Goal: Task Accomplishment & Management: Complete application form

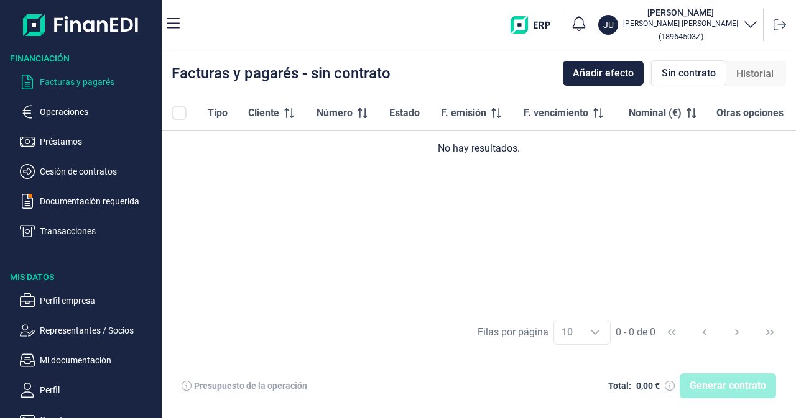
click at [737, 390] on div "Generar contrato" at bounding box center [727, 386] width 96 height 25
click at [67, 113] on p "Operaciones" at bounding box center [98, 111] width 117 height 15
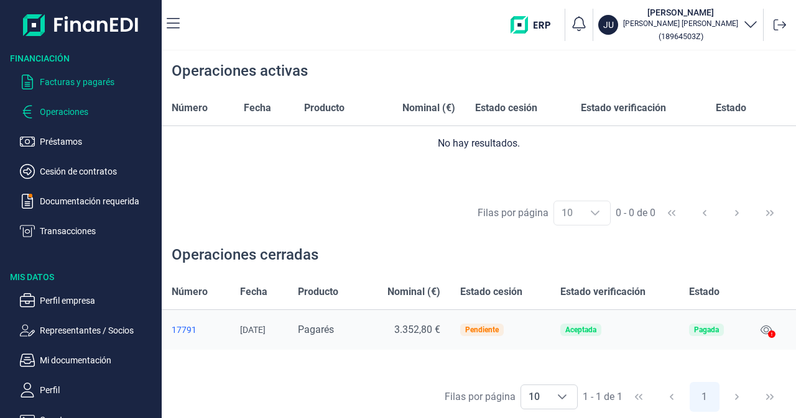
click at [83, 80] on p "Facturas y pagarés" at bounding box center [98, 82] width 117 height 15
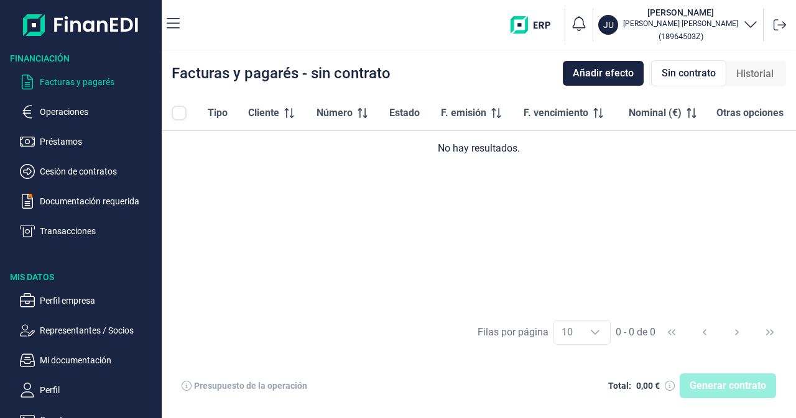
click at [711, 383] on div "Generar contrato" at bounding box center [727, 386] width 96 height 25
click at [720, 387] on div "Generar contrato" at bounding box center [727, 386] width 96 height 25
click at [721, 387] on div "Generar contrato" at bounding box center [727, 386] width 96 height 25
click at [610, 73] on span "Añadir efecto" at bounding box center [603, 73] width 61 height 15
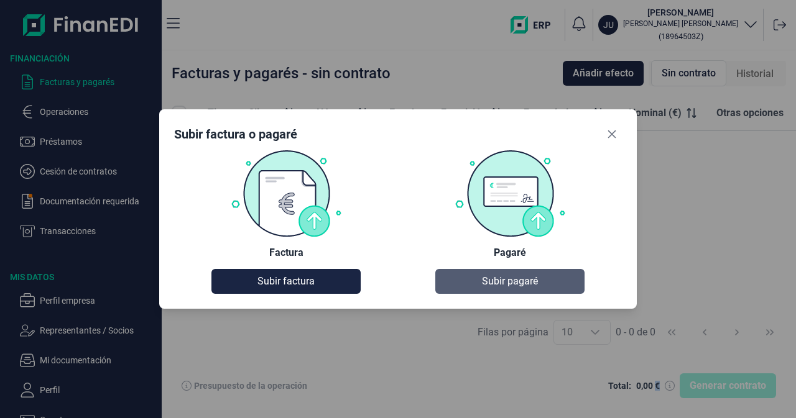
click at [507, 283] on span "Subir pagaré" at bounding box center [510, 281] width 56 height 15
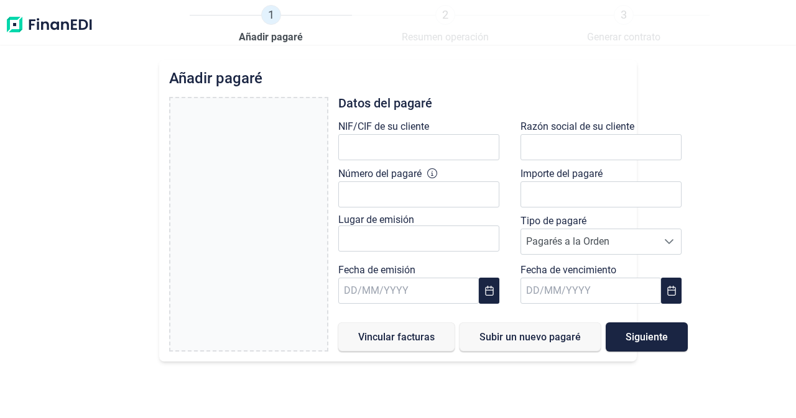
type input "0,00 €"
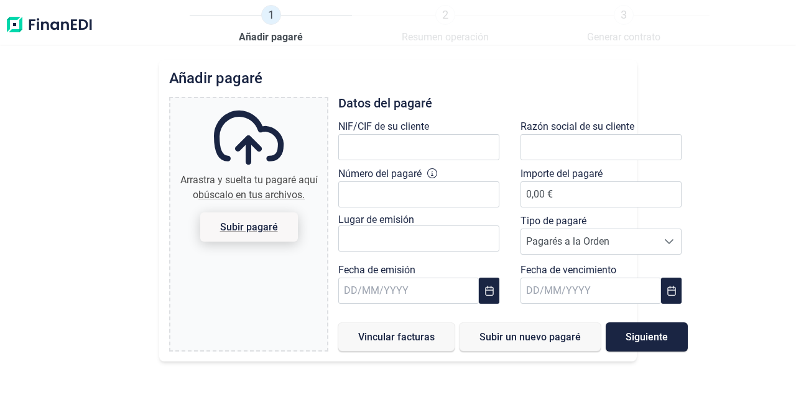
click at [254, 230] on span "Subir pagaré" at bounding box center [249, 227] width 58 height 9
click at [254, 102] on input "Arrastra y suelta tu pagaré aquí o búscalo en tus archivos. Subir pagaré" at bounding box center [248, 100] width 157 height 4
type input "C:\fakepath\pagare.pdf"
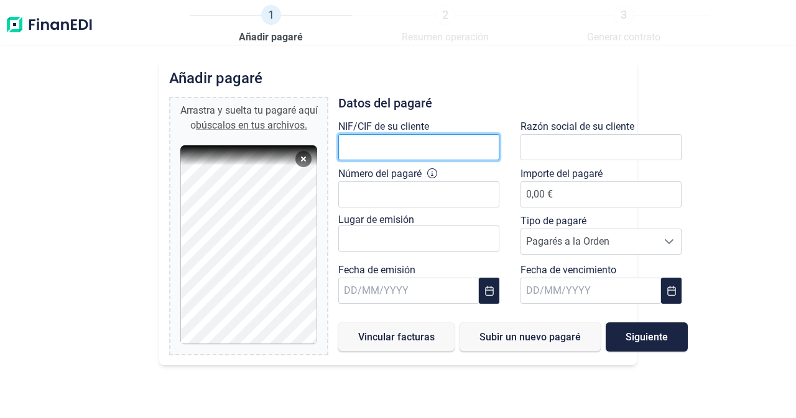
click at [359, 152] on input "text" at bounding box center [418, 147] width 161 height 26
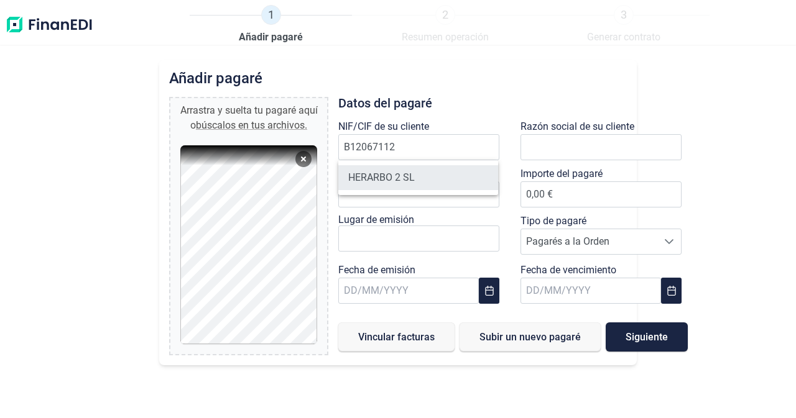
click at [418, 171] on li "HERARBO 2 SL" at bounding box center [418, 177] width 160 height 25
type input "B12067112"
type input "HERARBO 2 SL"
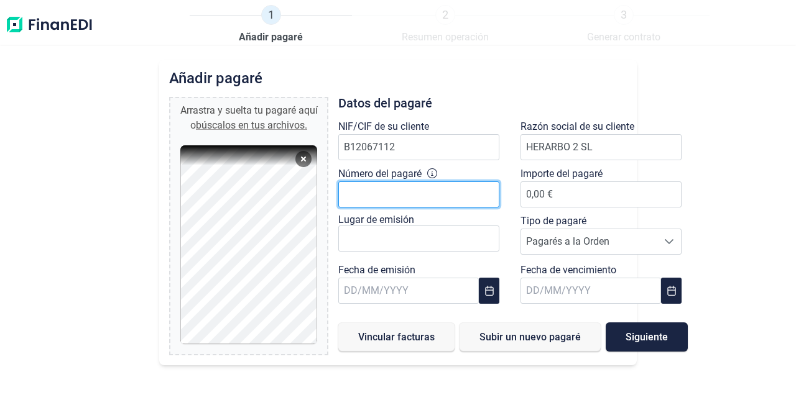
click at [431, 195] on input "Número del pagaré" at bounding box center [418, 195] width 161 height 26
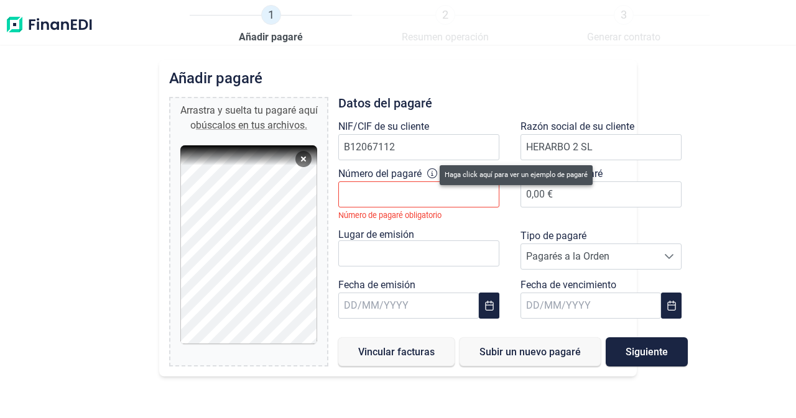
click at [431, 172] on icon at bounding box center [432, 173] width 10 height 10
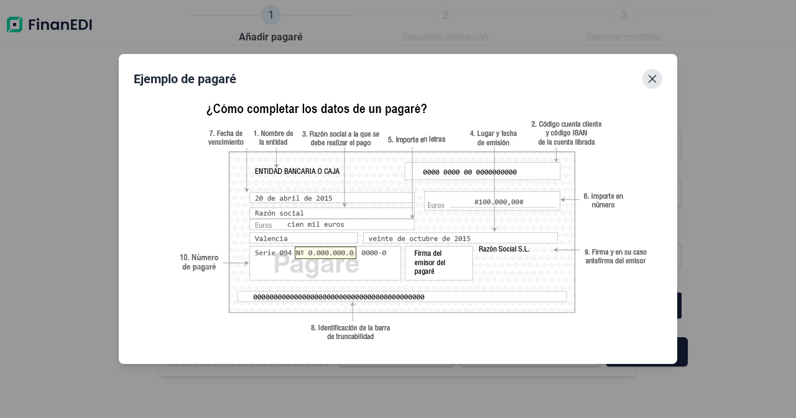
click at [648, 76] on icon "Close" at bounding box center [652, 79] width 10 height 10
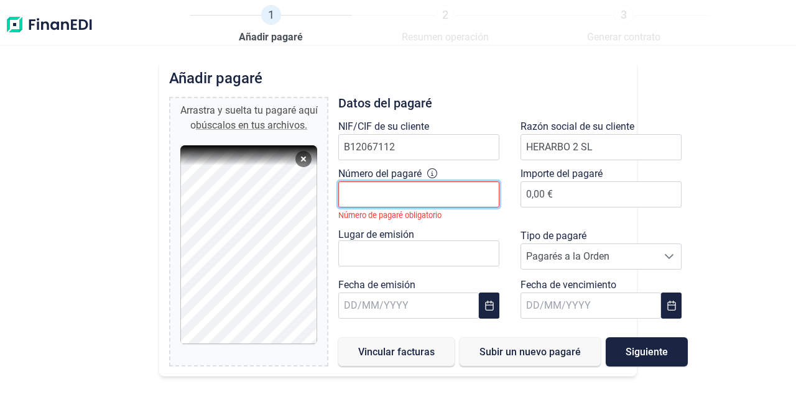
click at [399, 190] on input "Número del pagaré" at bounding box center [418, 195] width 161 height 26
type input "9884391-1 8200-3"
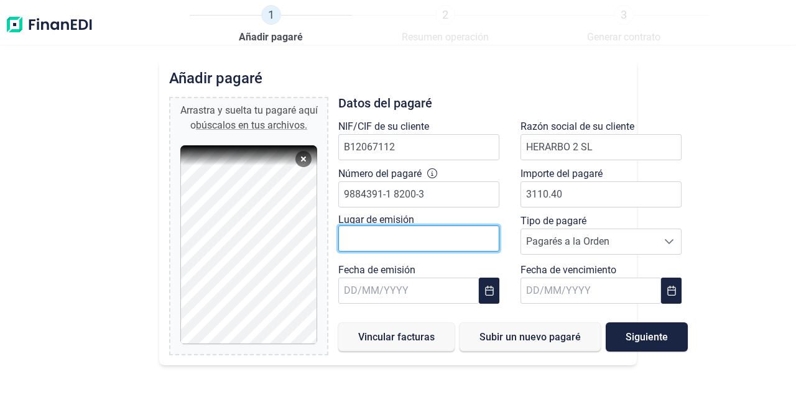
click at [464, 242] on input "text" at bounding box center [418, 239] width 161 height 26
type input "3.110,40 €"
click at [409, 241] on input "[PERSON_NAME] real" at bounding box center [418, 239] width 161 height 26
click at [494, 241] on input "[PERSON_NAME]" at bounding box center [418, 239] width 161 height 26
type input "[PERSON_NAME]"
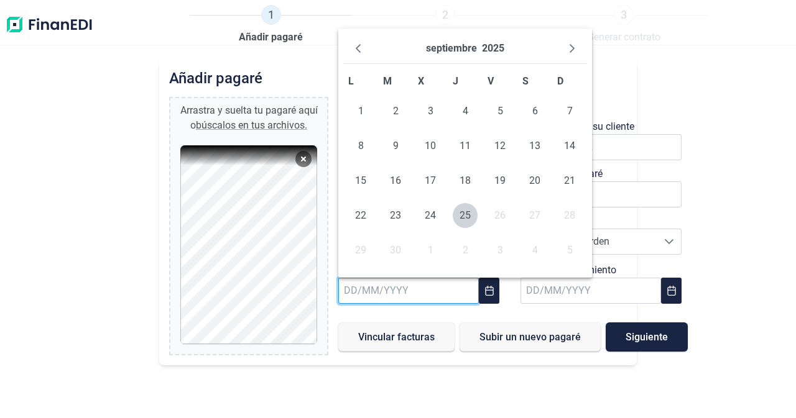
click at [432, 296] on input "text" at bounding box center [408, 291] width 140 height 26
click at [468, 144] on span "11" at bounding box center [465, 146] width 25 height 25
type input "[DATE]"
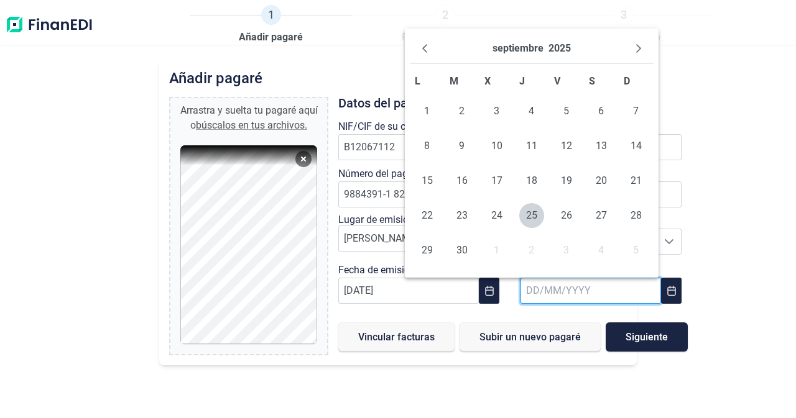
click at [598, 287] on input "text" at bounding box center [590, 291] width 140 height 26
click at [635, 48] on icon "Next Month" at bounding box center [638, 49] width 10 height 10
click at [569, 187] on span "17" at bounding box center [566, 180] width 25 height 25
type input "[DATE]"
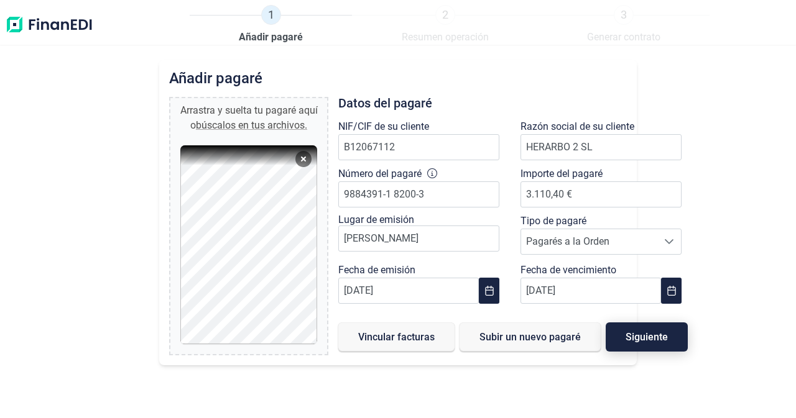
click at [643, 340] on span "Siguiente" at bounding box center [646, 337] width 42 height 9
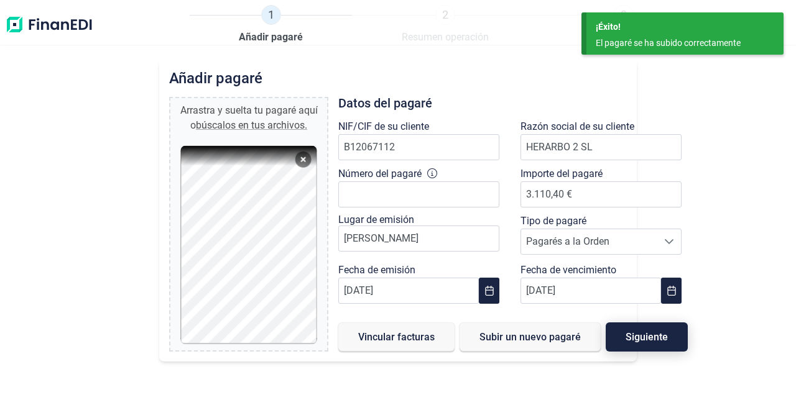
type input "0,00 €"
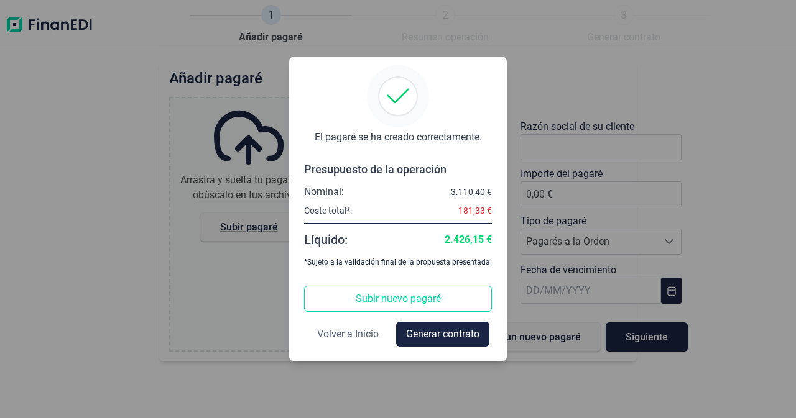
click at [351, 334] on span "Volver a Inicio" at bounding box center [348, 334] width 62 height 15
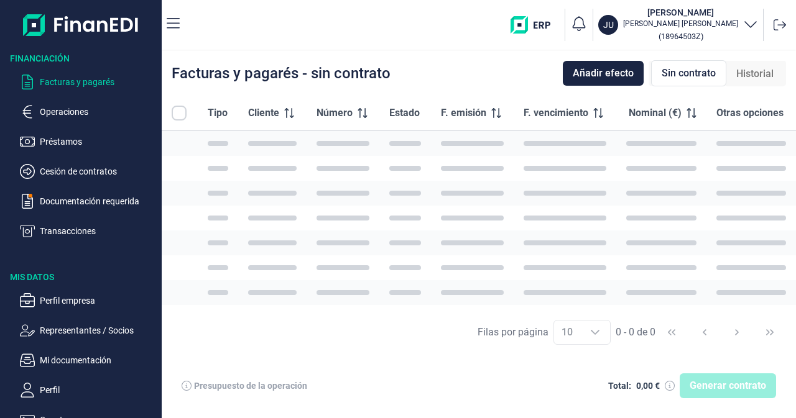
checkbox input "true"
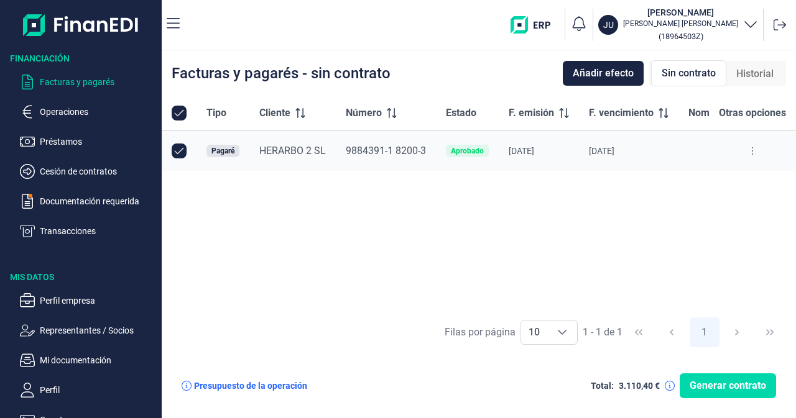
click at [709, 70] on span "Sin contrato" at bounding box center [688, 73] width 54 height 15
click at [69, 111] on p "Operaciones" at bounding box center [98, 111] width 117 height 15
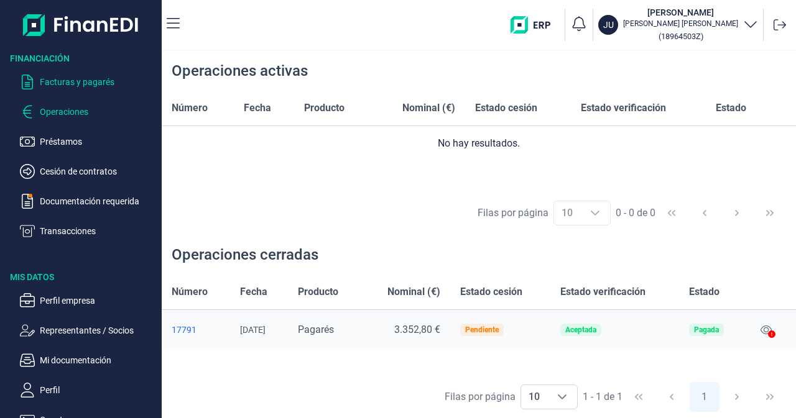
click at [55, 86] on p "Facturas y pagarés" at bounding box center [98, 82] width 117 height 15
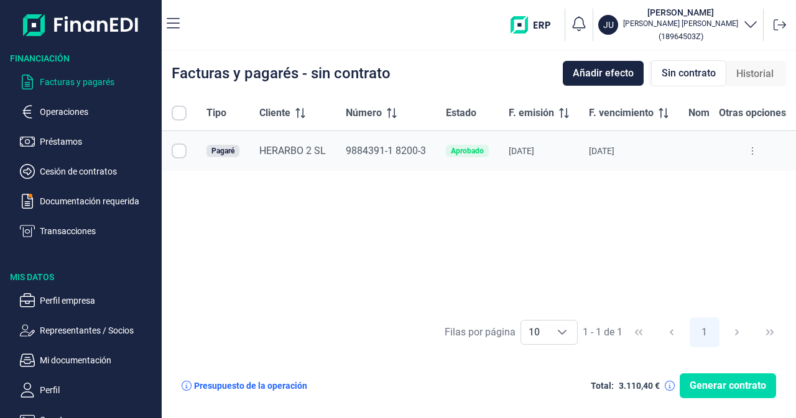
checkbox input "true"
click at [678, 71] on span "Sin contrato" at bounding box center [688, 73] width 54 height 15
click at [680, 71] on span "Sin contrato" at bounding box center [688, 73] width 54 height 15
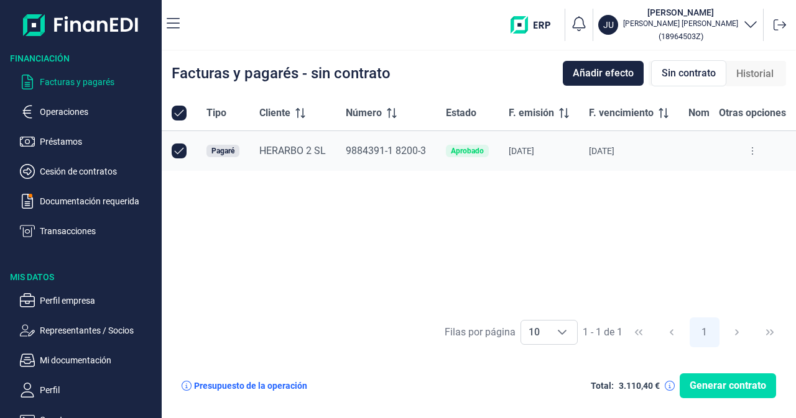
click at [742, 73] on span "Historial" at bounding box center [754, 74] width 37 height 15
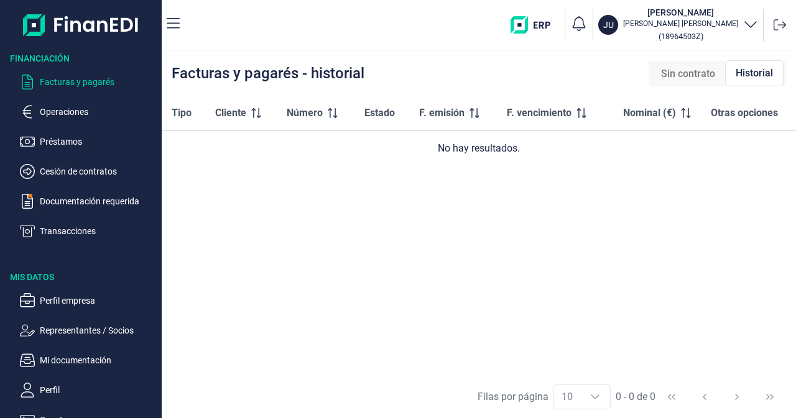
click at [691, 75] on span "Sin contrato" at bounding box center [688, 74] width 54 height 15
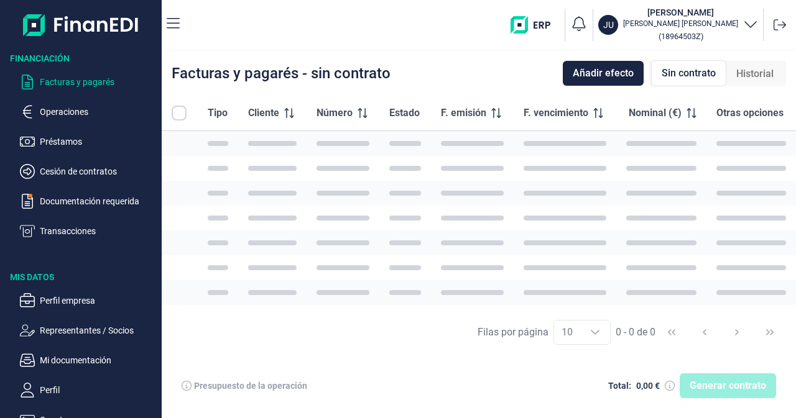
checkbox input "true"
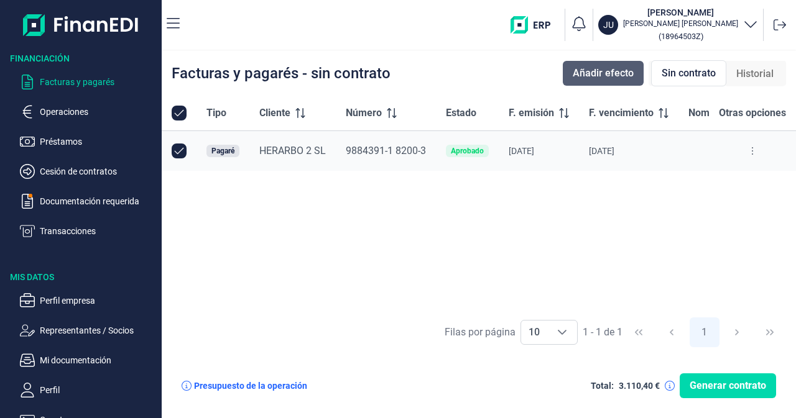
click at [624, 75] on span "Añadir efecto" at bounding box center [603, 73] width 61 height 15
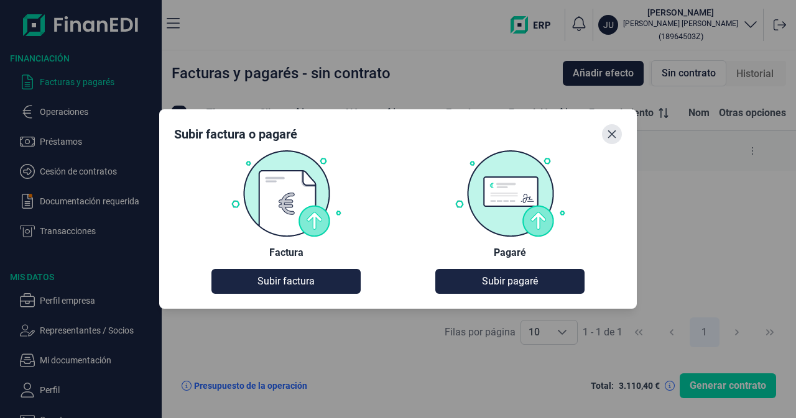
click at [615, 136] on icon "Close" at bounding box center [612, 134] width 10 height 10
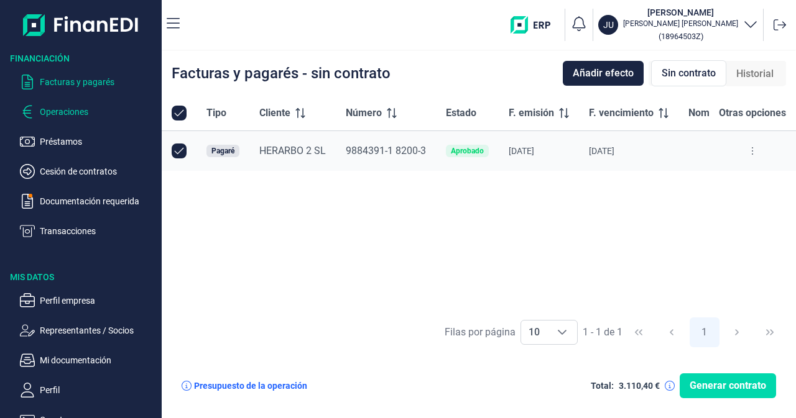
click at [78, 114] on p "Operaciones" at bounding box center [98, 111] width 117 height 15
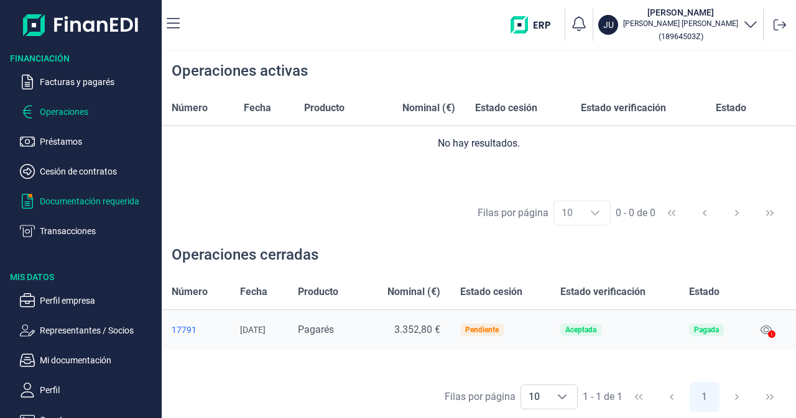
click at [68, 202] on p "Documentación requerida" at bounding box center [98, 201] width 117 height 15
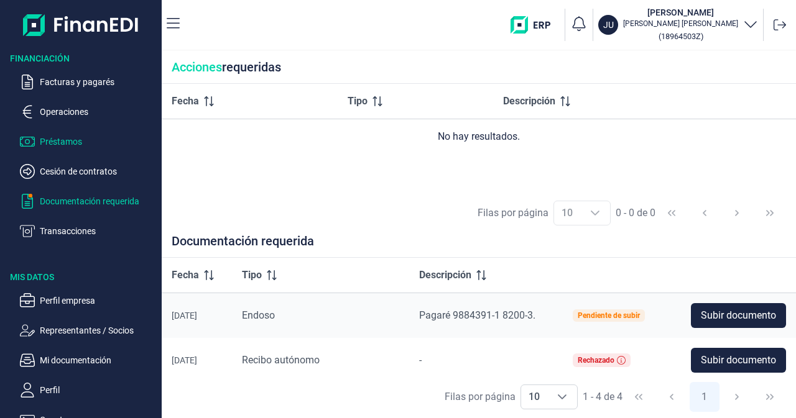
click at [63, 145] on p "Préstamos" at bounding box center [98, 141] width 117 height 15
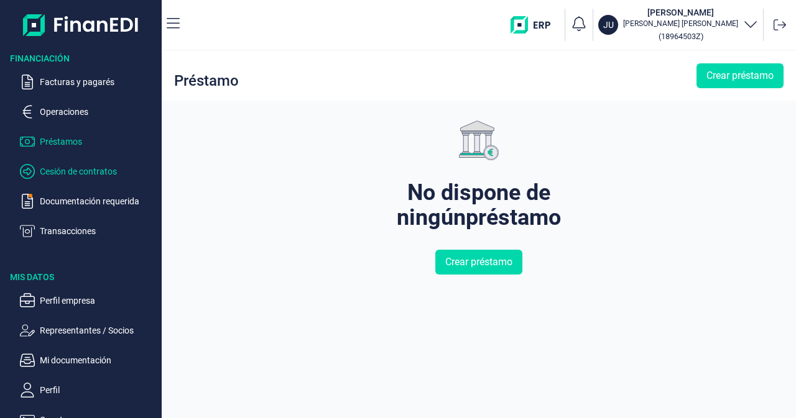
click at [67, 170] on p "Cesión de contratos" at bounding box center [98, 171] width 117 height 15
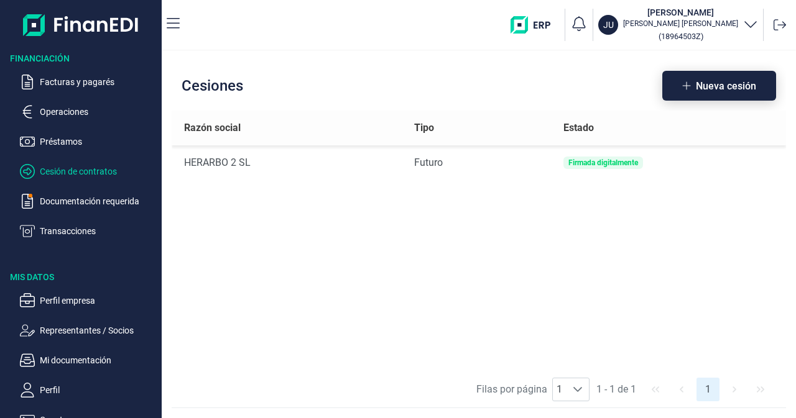
click at [715, 87] on span "Nueva cesión" at bounding box center [726, 85] width 60 height 9
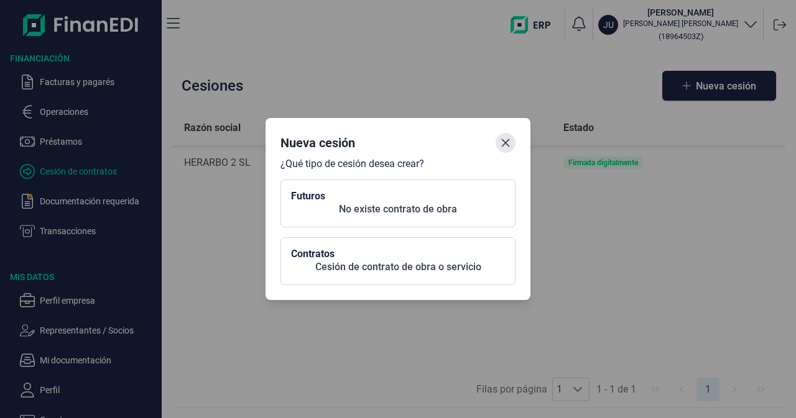
click at [508, 142] on icon "Close" at bounding box center [505, 143] width 10 height 10
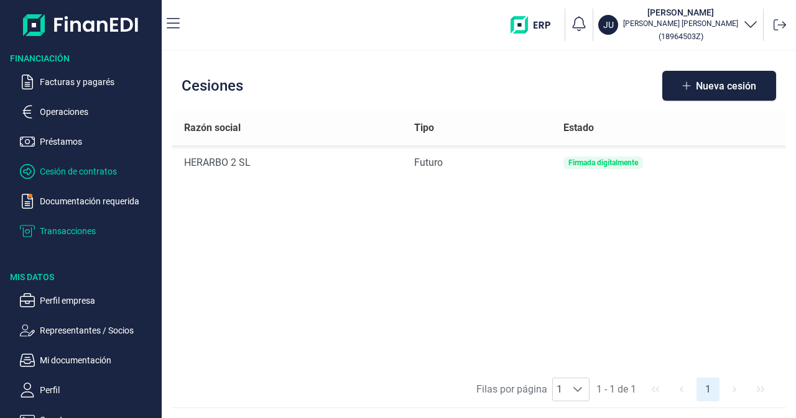
click at [74, 232] on p "Transacciones" at bounding box center [98, 231] width 117 height 15
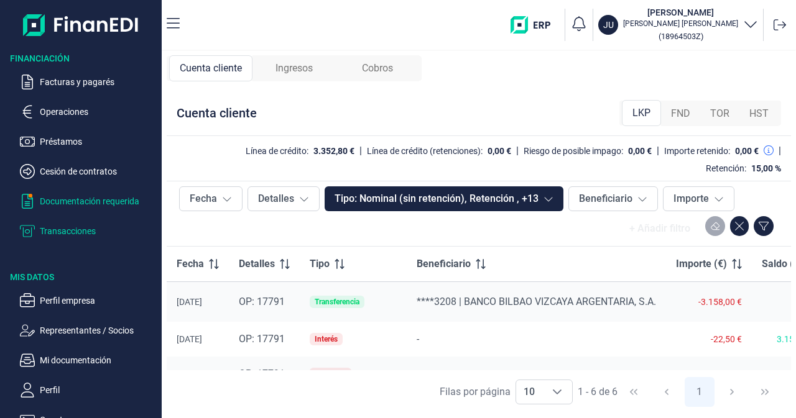
click at [48, 197] on p "Documentación requerida" at bounding box center [98, 201] width 117 height 15
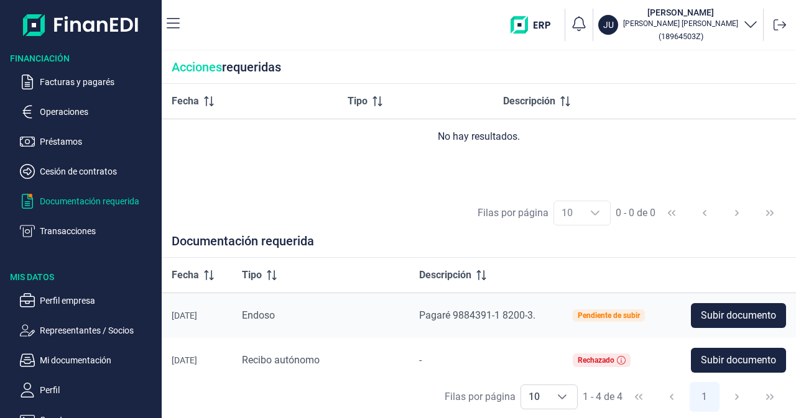
click at [748, 22] on icon "button" at bounding box center [750, 23] width 15 height 15
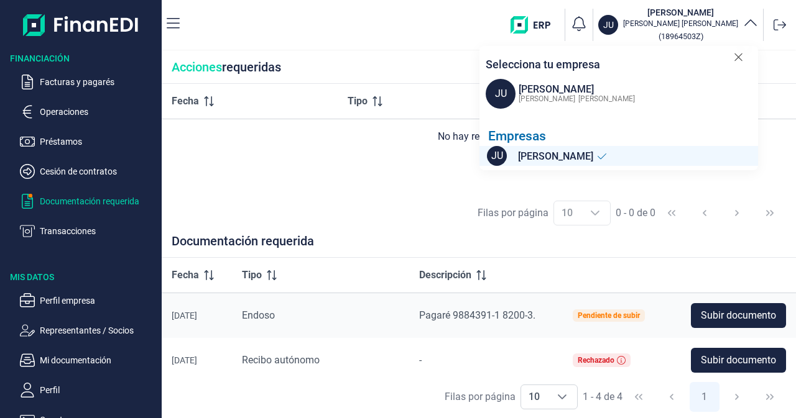
click at [602, 94] on div "[PERSON_NAME]" at bounding box center [574, 98] width 119 height 15
click at [487, 97] on span "JU" at bounding box center [500, 94] width 30 height 30
click at [503, 93] on span "JU" at bounding box center [500, 94] width 30 height 30
click at [507, 94] on span "JU" at bounding box center [500, 94] width 30 height 30
click at [422, 185] on div "Fecha Tipo Descripción No hay resultados." at bounding box center [479, 138] width 634 height 108
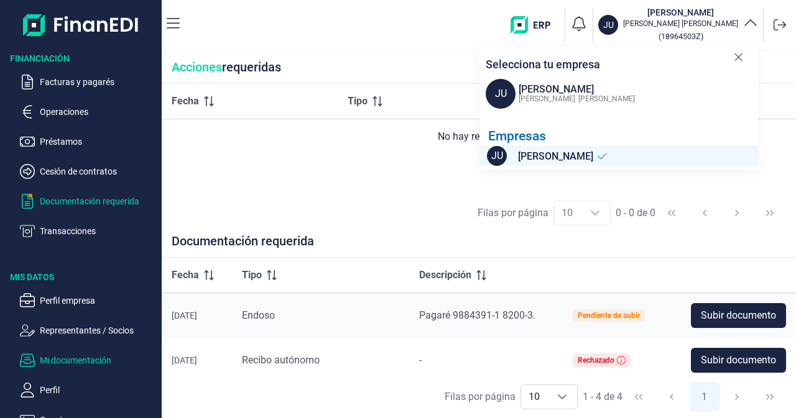
click at [93, 363] on p "Mi documentación" at bounding box center [98, 360] width 117 height 15
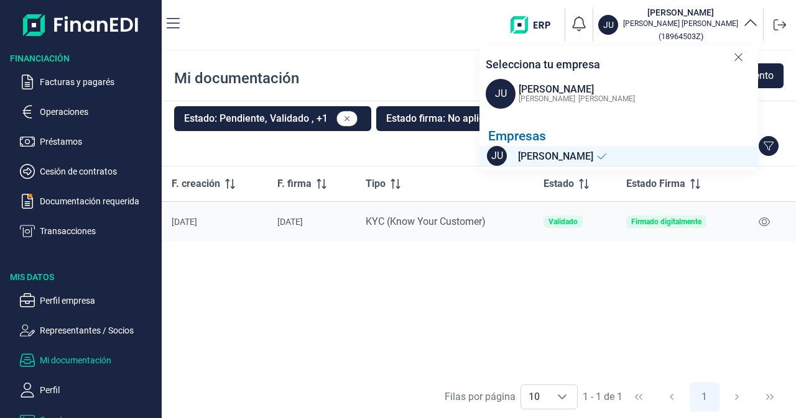
click at [58, 413] on p "Cuentas" at bounding box center [98, 420] width 117 height 15
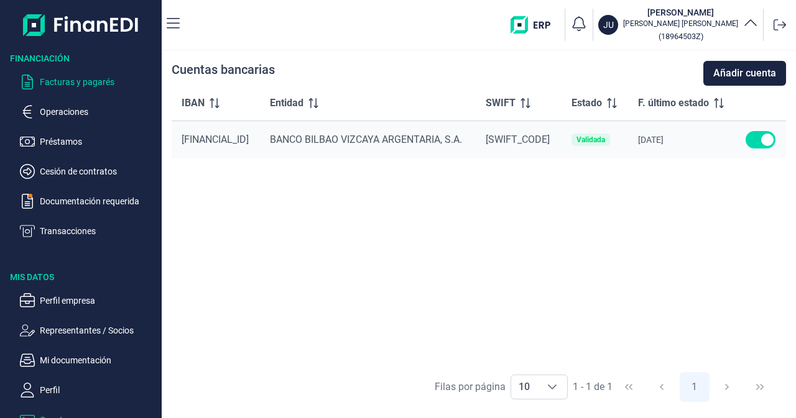
click at [75, 80] on p "Facturas y pagarés" at bounding box center [98, 82] width 117 height 15
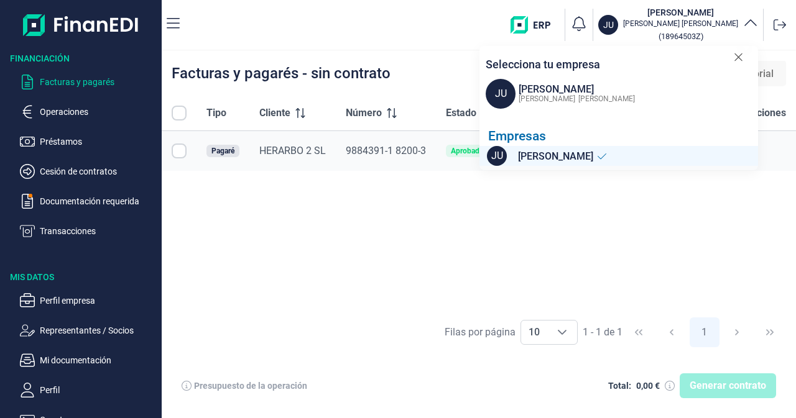
checkbox input "true"
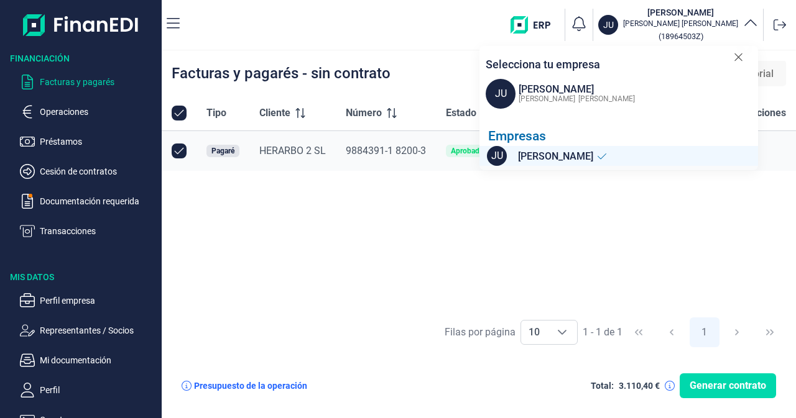
click at [747, 23] on icon "button" at bounding box center [750, 22] width 12 height 6
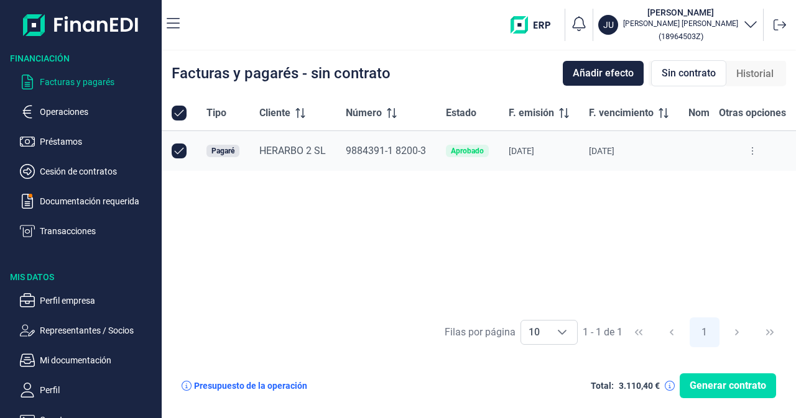
click at [750, 151] on button at bounding box center [752, 151] width 22 height 20
click at [600, 239] on div "Tipo Cliente Número Estado F. emisión F. vencimiento Nominal (€) Otras opciones…" at bounding box center [479, 203] width 634 height 215
click at [176, 25] on icon "button" at bounding box center [173, 23] width 13 height 15
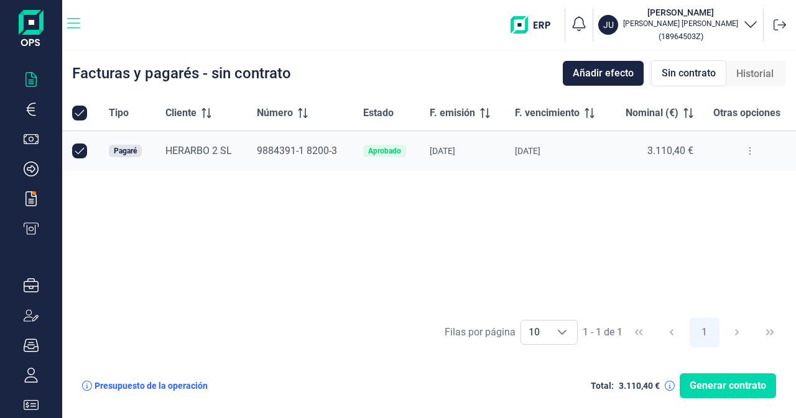
click at [72, 24] on icon "button" at bounding box center [73, 23] width 13 height 11
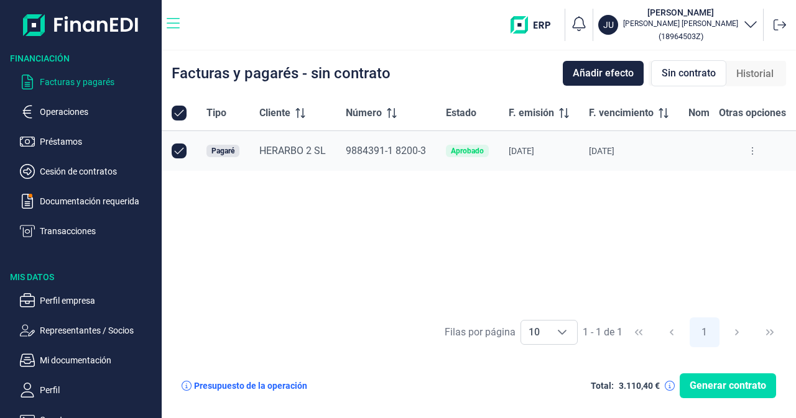
click at [72, 24] on div "Financiación Facturas y pagarés Operaciones Préstamos Cesión de contratos Docum…" at bounding box center [398, 209] width 796 height 418
click at [76, 145] on p "Préstamos" at bounding box center [98, 141] width 117 height 15
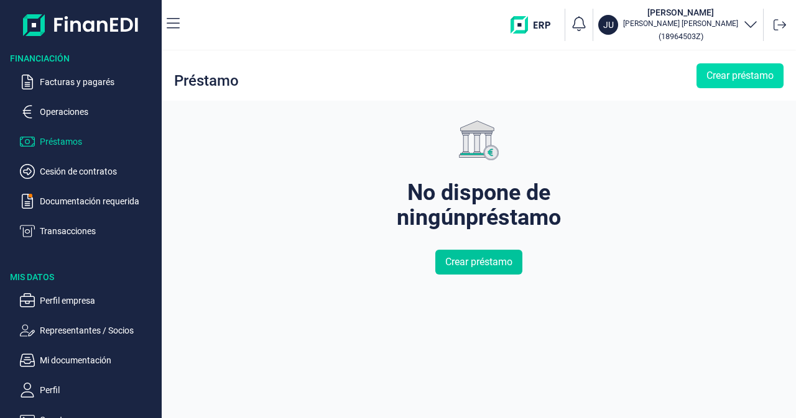
click at [471, 261] on span "Crear préstamo" at bounding box center [478, 262] width 67 height 15
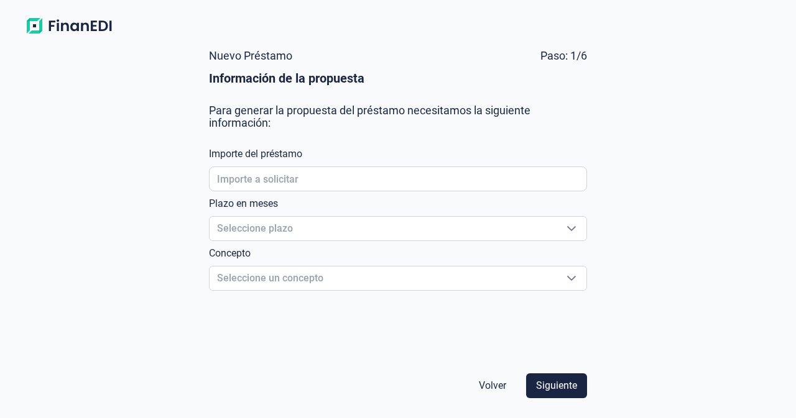
click at [486, 375] on div "Volver Siguiente" at bounding box center [398, 386] width 388 height 35
click at [492, 380] on span "Volver" at bounding box center [492, 386] width 27 height 15
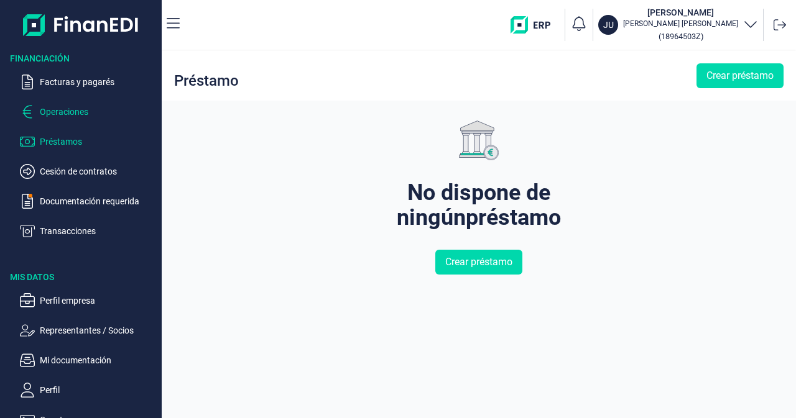
click at [62, 111] on p "Operaciones" at bounding box center [98, 111] width 117 height 15
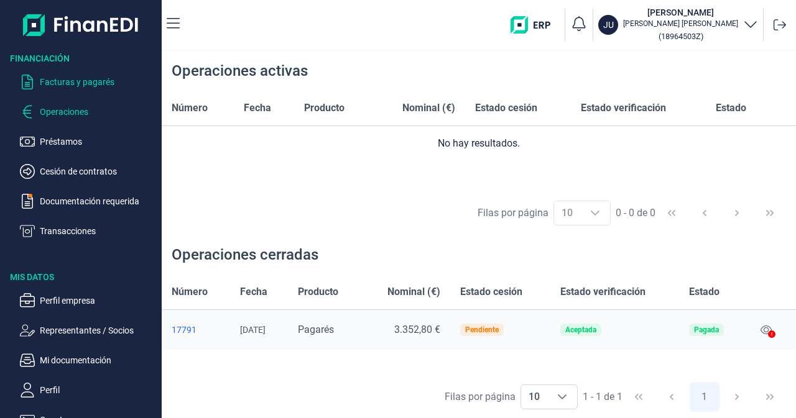
click at [75, 85] on p "Facturas y pagarés" at bounding box center [98, 82] width 117 height 15
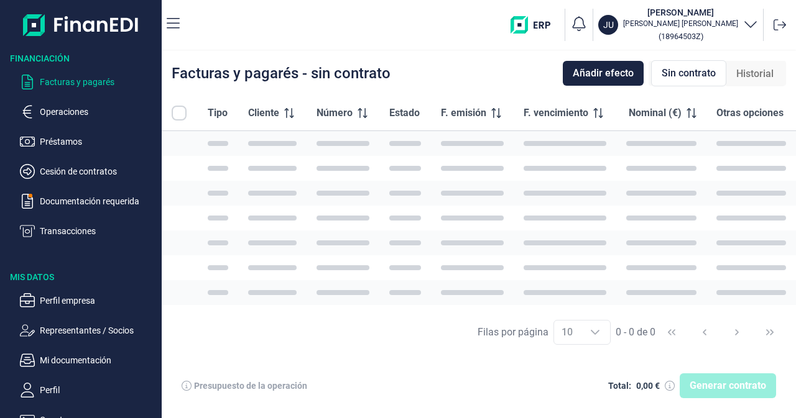
checkbox input "true"
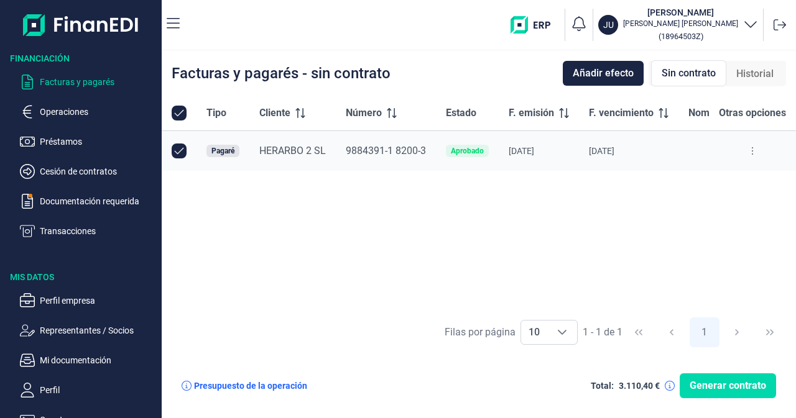
click at [745, 113] on span "Otras opciones" at bounding box center [752, 113] width 67 height 15
click at [753, 154] on icon at bounding box center [752, 151] width 2 height 10
drag, startPoint x: 753, startPoint y: 154, endPoint x: 414, endPoint y: 231, distance: 347.4
click at [414, 231] on div "Tipo Cliente Número Estado F. emisión F. vencimiento Nominal (€) Otras opciones…" at bounding box center [479, 203] width 634 height 215
click at [698, 385] on span "Generar contrato" at bounding box center [727, 386] width 76 height 15
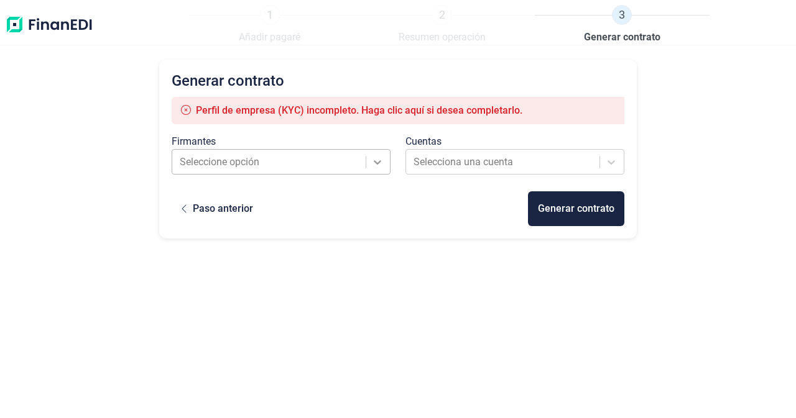
click at [379, 157] on icon at bounding box center [377, 162] width 12 height 12
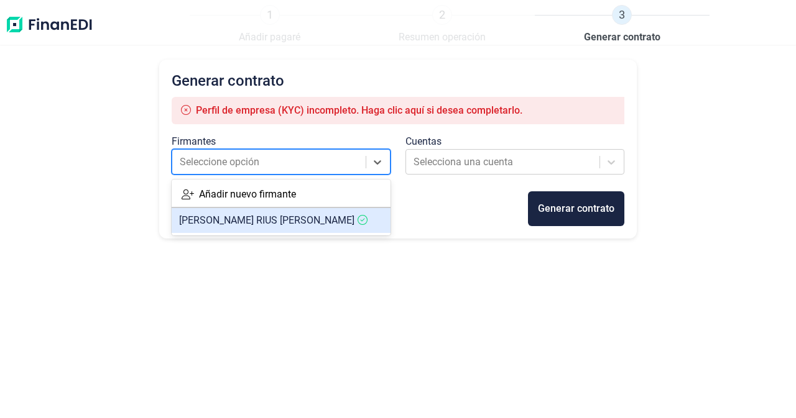
click at [288, 223] on span "[PERSON_NAME]" at bounding box center [266, 220] width 175 height 12
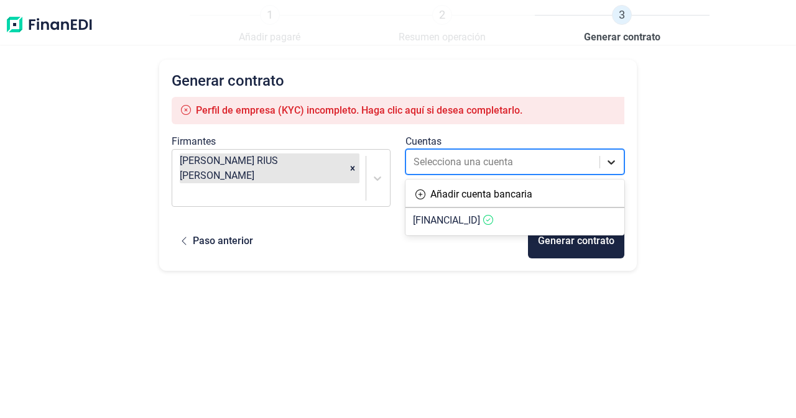
click at [617, 159] on icon at bounding box center [611, 162] width 12 height 12
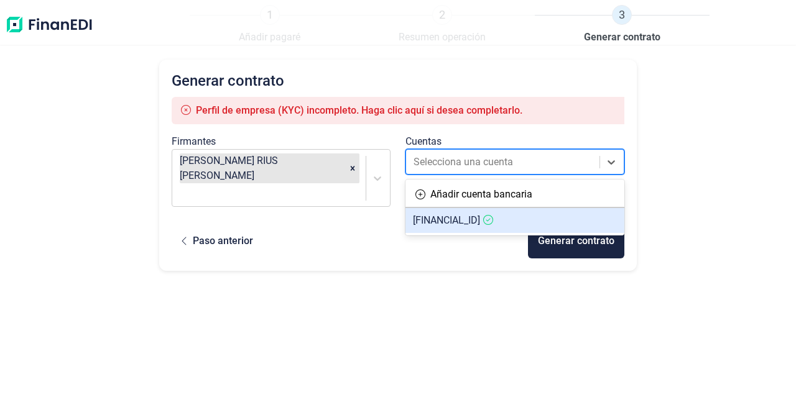
click at [480, 220] on span "[FINANCIAL_ID]" at bounding box center [446, 220] width 67 height 12
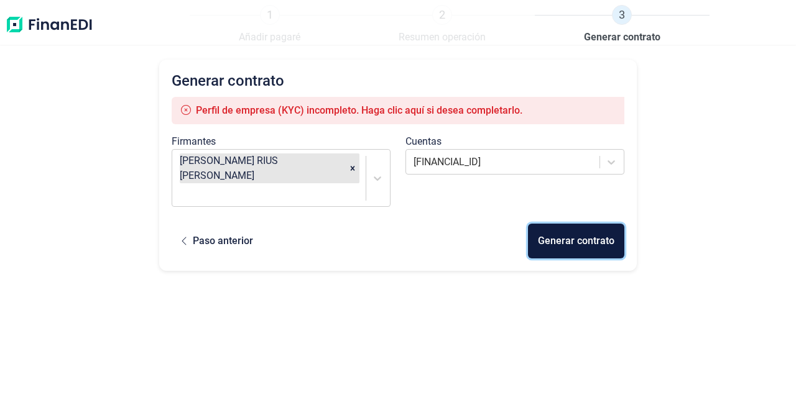
click at [574, 234] on div "Generar contrato" at bounding box center [576, 241] width 76 height 15
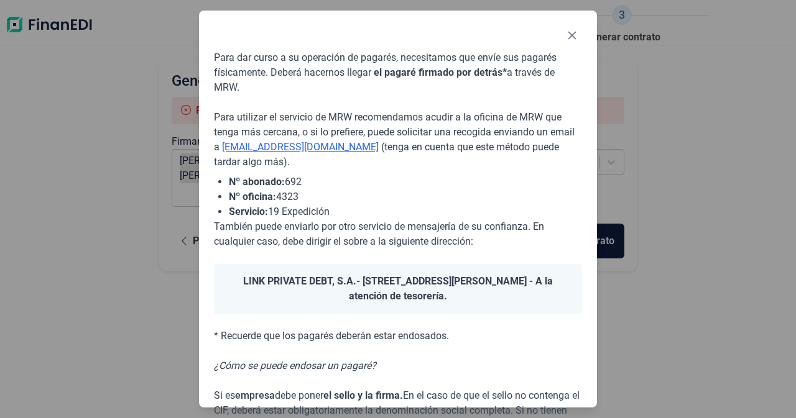
click at [582, 39] on div "Para dar curso a su operación de pagarés, necesitamos que envíe sus pagarés fís…" at bounding box center [398, 209] width 398 height 397
click at [569, 35] on icon "Close" at bounding box center [572, 35] width 10 height 10
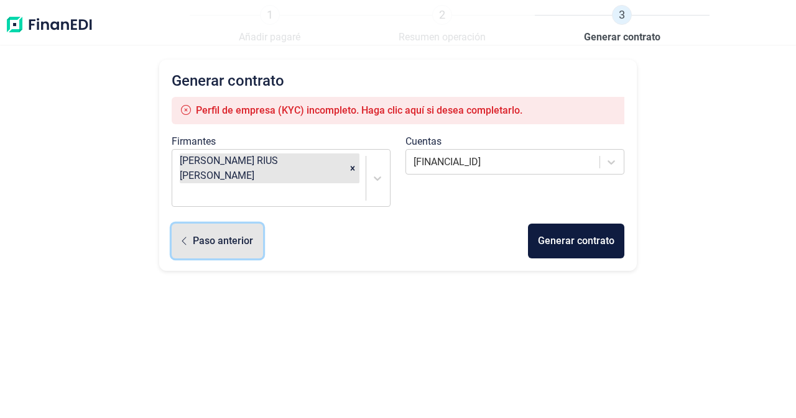
click at [209, 234] on div "Paso anterior" at bounding box center [223, 241] width 60 height 15
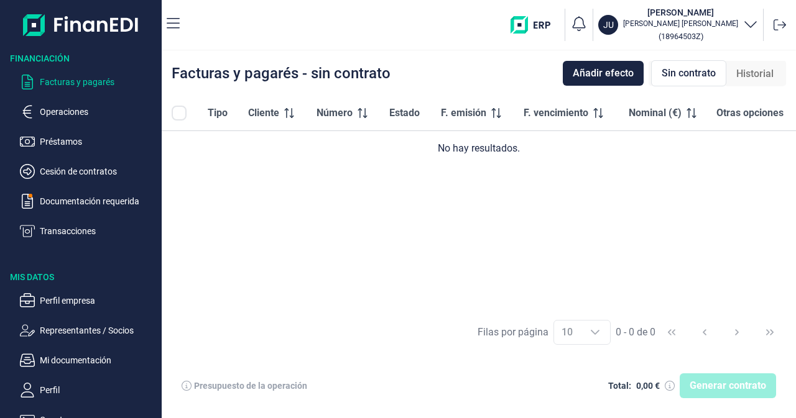
click at [183, 388] on icon at bounding box center [187, 386] width 10 height 10
click at [185, 383] on icon at bounding box center [187, 386] width 10 height 10
click at [276, 389] on div "Presupuesto de la operación" at bounding box center [250, 386] width 113 height 10
click at [713, 91] on div "Facturas y pagarés - sin contrato Añadir efecto Sin contrato Historial" at bounding box center [479, 73] width 634 height 45
click at [710, 82] on div "Sin contrato" at bounding box center [688, 73] width 75 height 26
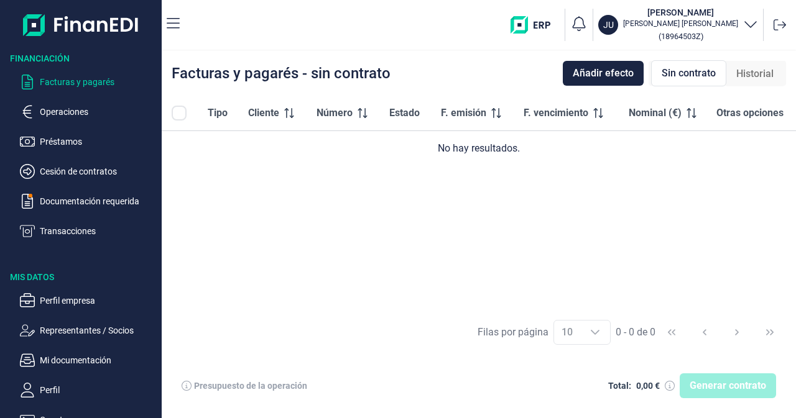
click at [749, 73] on span "Historial" at bounding box center [754, 74] width 37 height 15
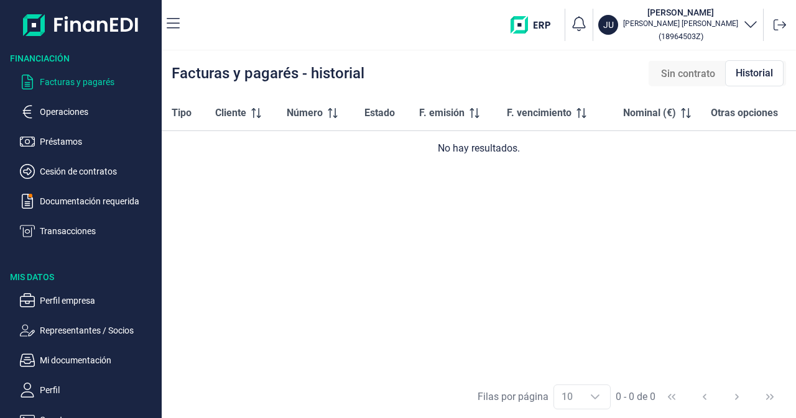
click at [692, 73] on span "Sin contrato" at bounding box center [688, 74] width 54 height 15
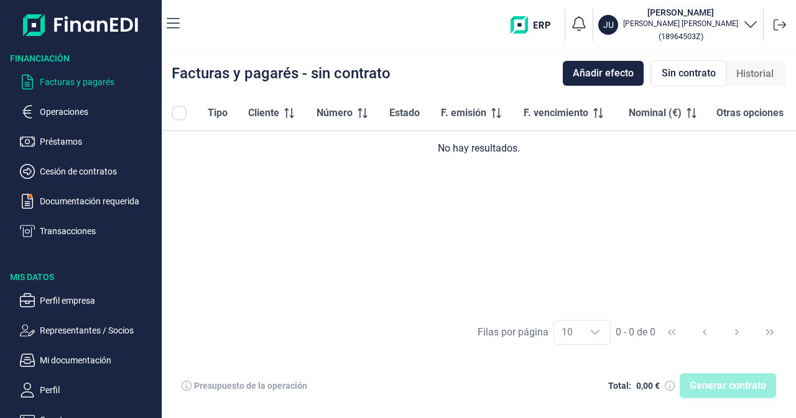
click at [691, 72] on span "Sin contrato" at bounding box center [688, 73] width 54 height 15
click at [110, 200] on p "Documentación requerida" at bounding box center [98, 201] width 117 height 15
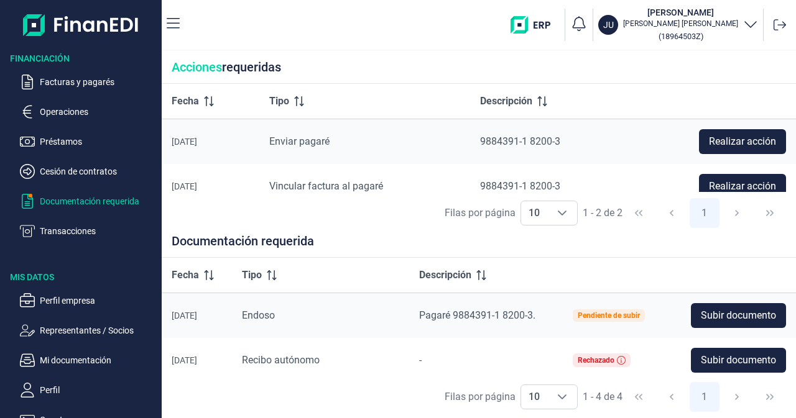
click at [600, 314] on div "Pendiente de subir" at bounding box center [608, 315] width 62 height 7
click at [499, 319] on span "Pagaré 9884391-1 8200-3." at bounding box center [477, 316] width 116 height 12
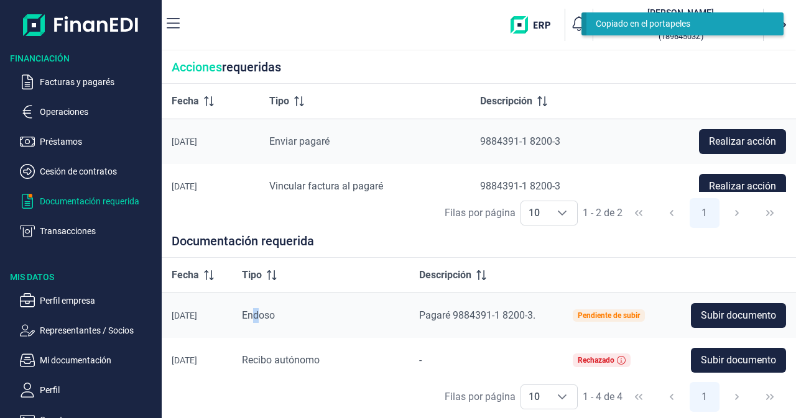
click at [260, 310] on span "Endoso" at bounding box center [258, 316] width 33 height 12
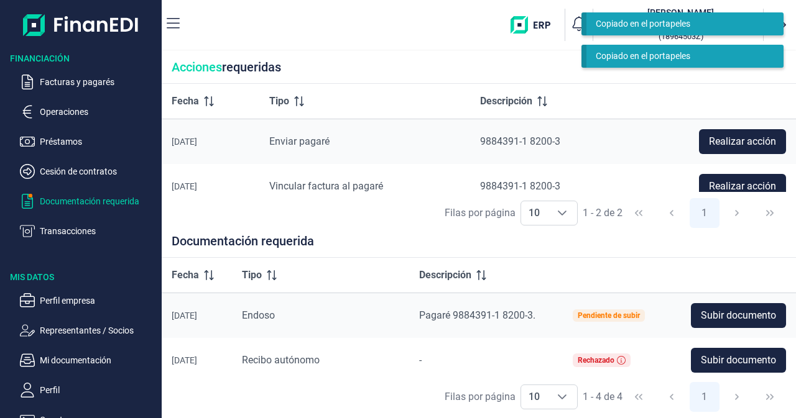
click at [208, 312] on div "[DATE]" at bounding box center [197, 316] width 50 height 10
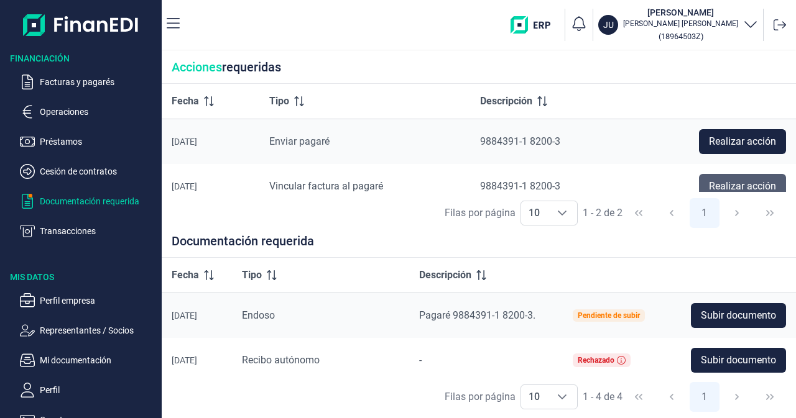
click at [712, 182] on span "Realizar acción" at bounding box center [742, 186] width 67 height 15
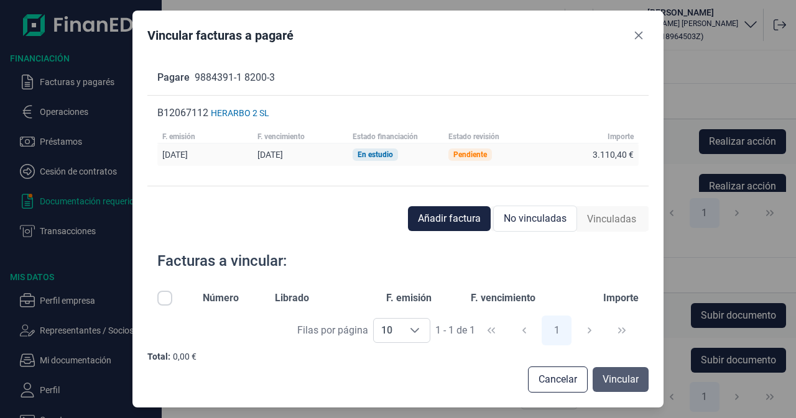
click at [610, 380] on span "Vincular" at bounding box center [620, 379] width 36 height 15
click at [615, 375] on span "Vincular" at bounding box center [620, 379] width 36 height 15
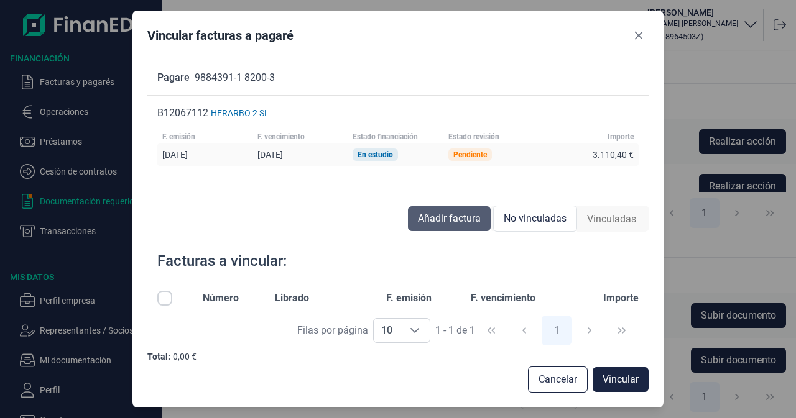
click at [444, 213] on span "Añadir factura" at bounding box center [449, 218] width 63 height 15
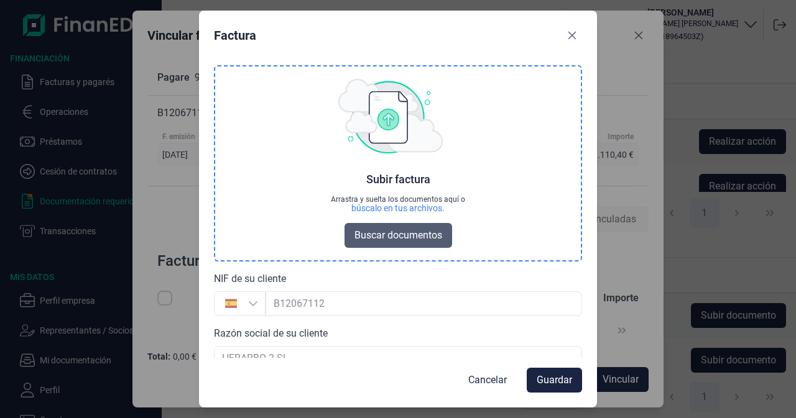
click at [412, 241] on span "Buscar documentos" at bounding box center [398, 235] width 88 height 15
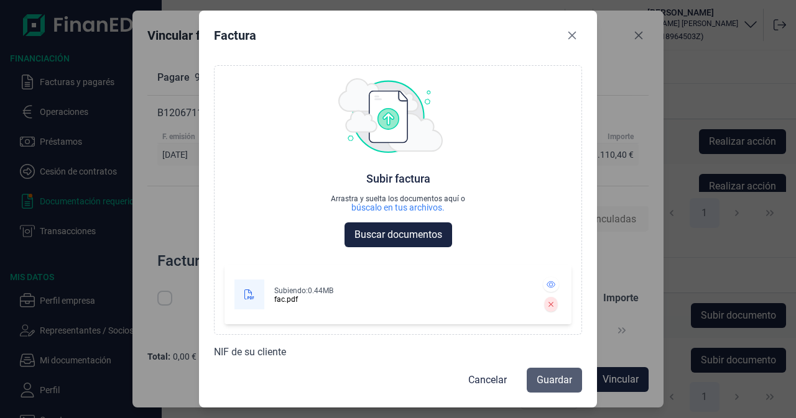
click at [570, 385] on span "Guardar" at bounding box center [553, 380] width 35 height 15
click at [549, 381] on span "Guardar" at bounding box center [553, 380] width 35 height 15
click at [550, 373] on span "Guardar" at bounding box center [553, 380] width 35 height 15
click at [554, 354] on div "NIF de su cliente España" at bounding box center [398, 367] width 368 height 45
click at [550, 375] on span "Guardar" at bounding box center [553, 380] width 35 height 15
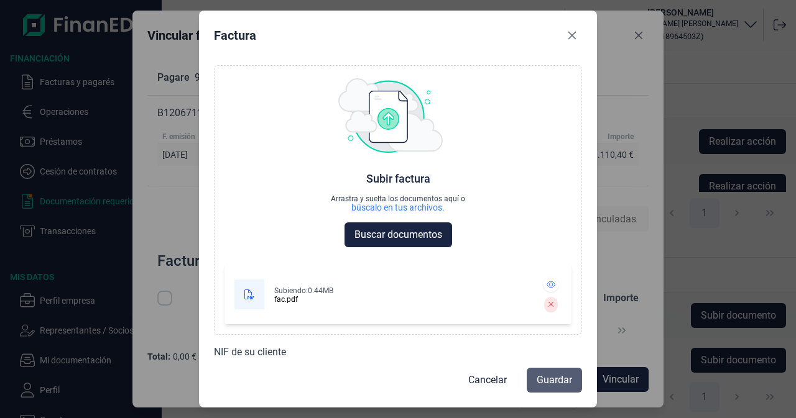
click at [561, 385] on span "Guardar" at bounding box center [553, 380] width 35 height 15
click at [561, 384] on span "Guardar" at bounding box center [553, 380] width 35 height 15
click at [558, 383] on span "Guardar" at bounding box center [553, 380] width 35 height 15
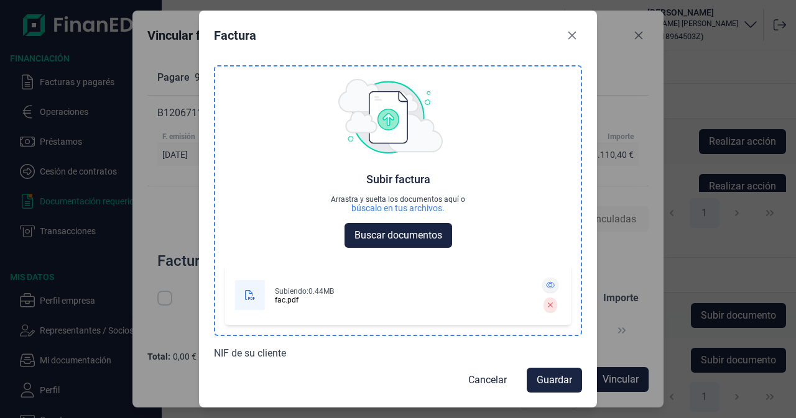
click at [545, 281] on button at bounding box center [550, 285] width 16 height 15
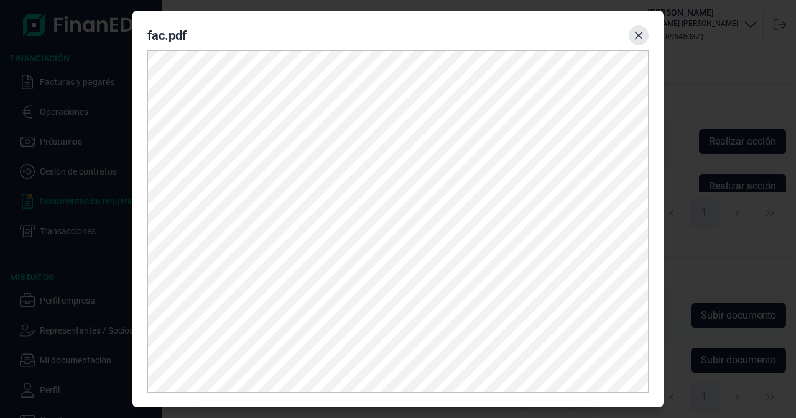
click at [638, 40] on icon "Close" at bounding box center [638, 35] width 10 height 10
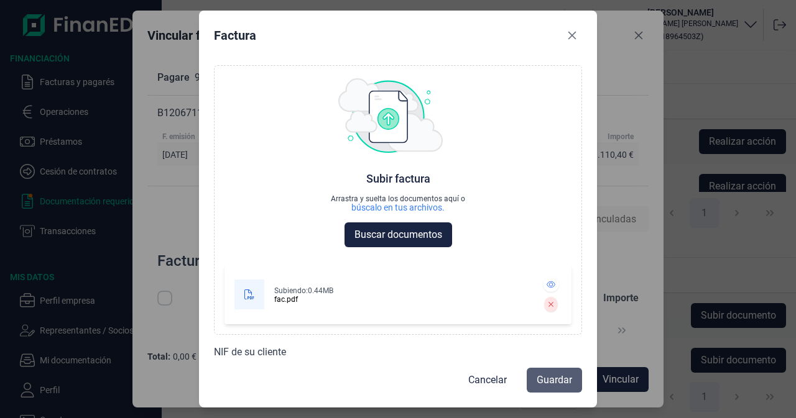
click at [554, 375] on span "Guardar" at bounding box center [553, 380] width 35 height 15
click at [554, 384] on span "Guardar" at bounding box center [553, 380] width 35 height 15
click at [568, 32] on icon "Close" at bounding box center [572, 36] width 8 height 8
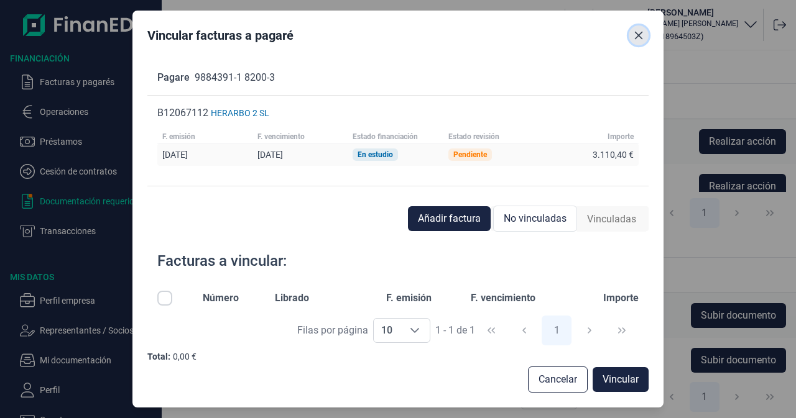
click at [640, 39] on icon "Close" at bounding box center [638, 35] width 10 height 10
